Goal: Download file/media

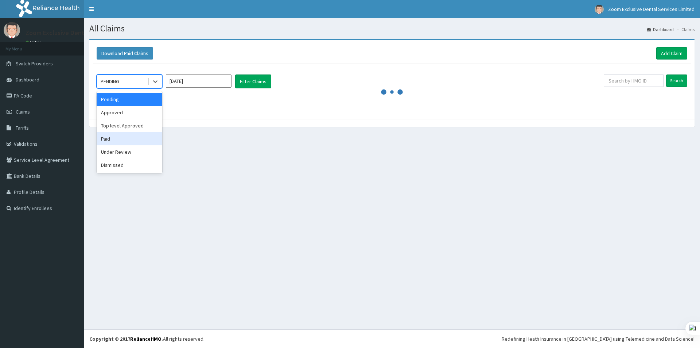
click at [116, 137] on div "Paid" at bounding box center [130, 138] width 66 height 13
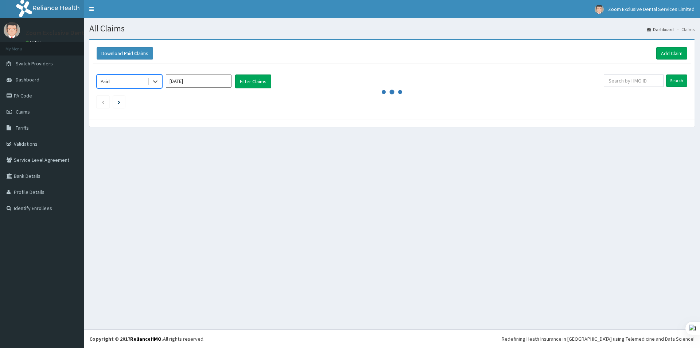
click at [173, 86] on input "Aug 2025" at bounding box center [199, 80] width 66 height 13
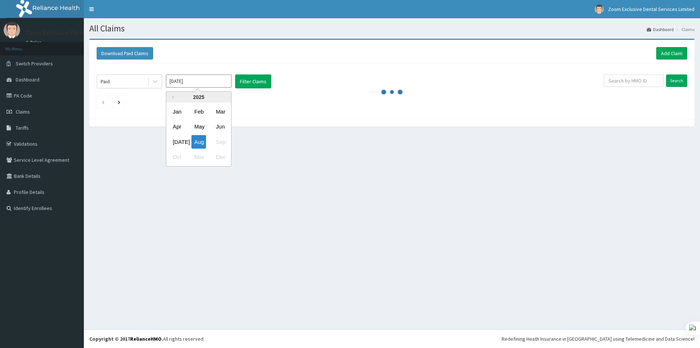
click at [175, 110] on div "Jan" at bounding box center [177, 111] width 15 height 13
type input "Jan 2025"
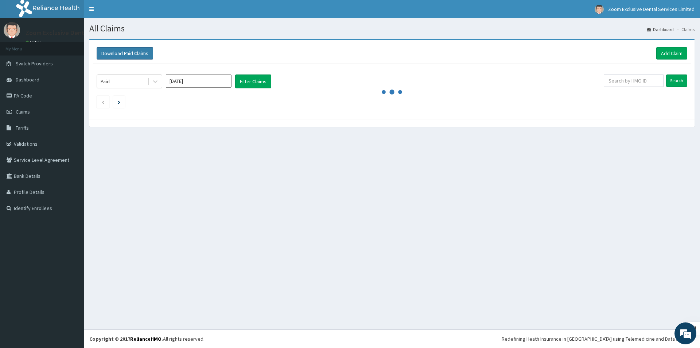
click at [112, 58] on button "Download Paid Claims" at bounding box center [125, 53] width 57 height 12
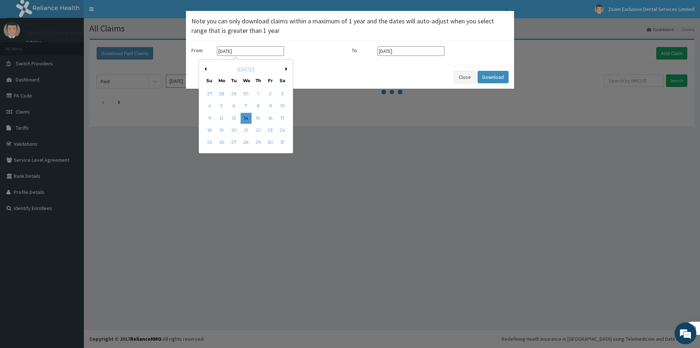
click at [223, 51] on input "14-05-2025" at bounding box center [250, 50] width 67 height 9
click at [228, 51] on input "1-05-2025" at bounding box center [250, 50] width 67 height 9
type input "01-01-2025"
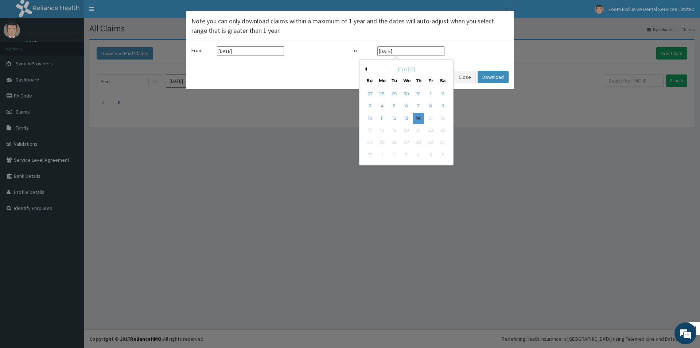
click at [384, 51] on input "14-08-2025" at bounding box center [411, 50] width 67 height 9
click at [390, 52] on input "31-08-2025" at bounding box center [411, 50] width 67 height 9
type input "03-08-2025"
click at [503, 81] on button "Download" at bounding box center [493, 77] width 31 height 12
